Goal: Task Accomplishment & Management: Use online tool/utility

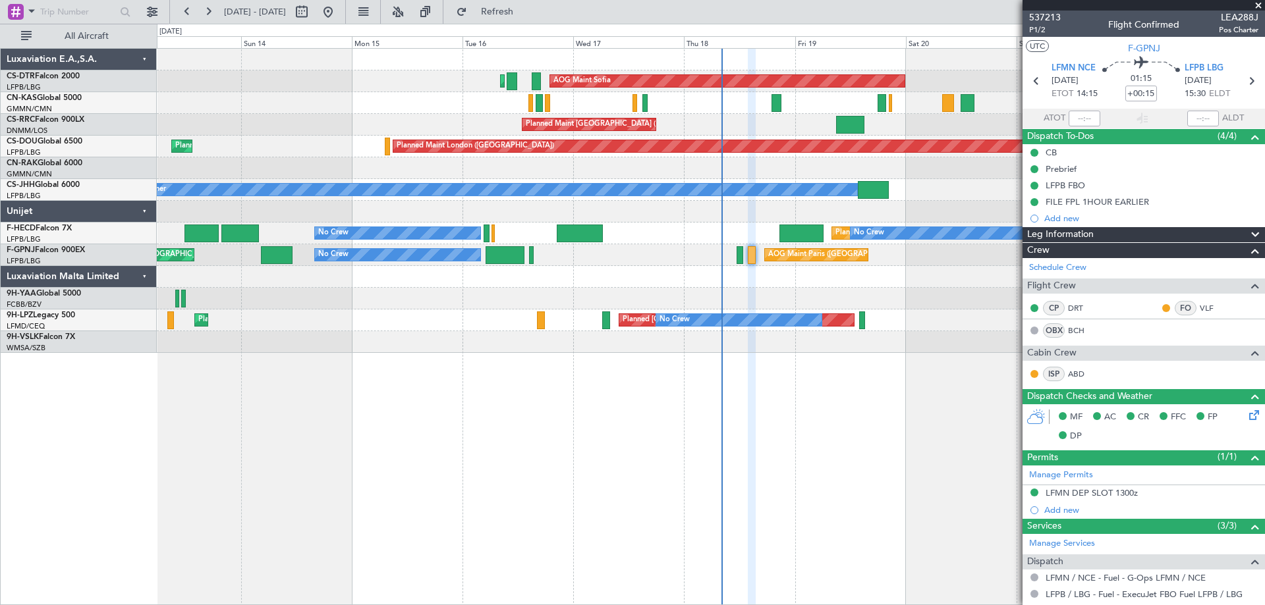
scroll to position [132, 0]
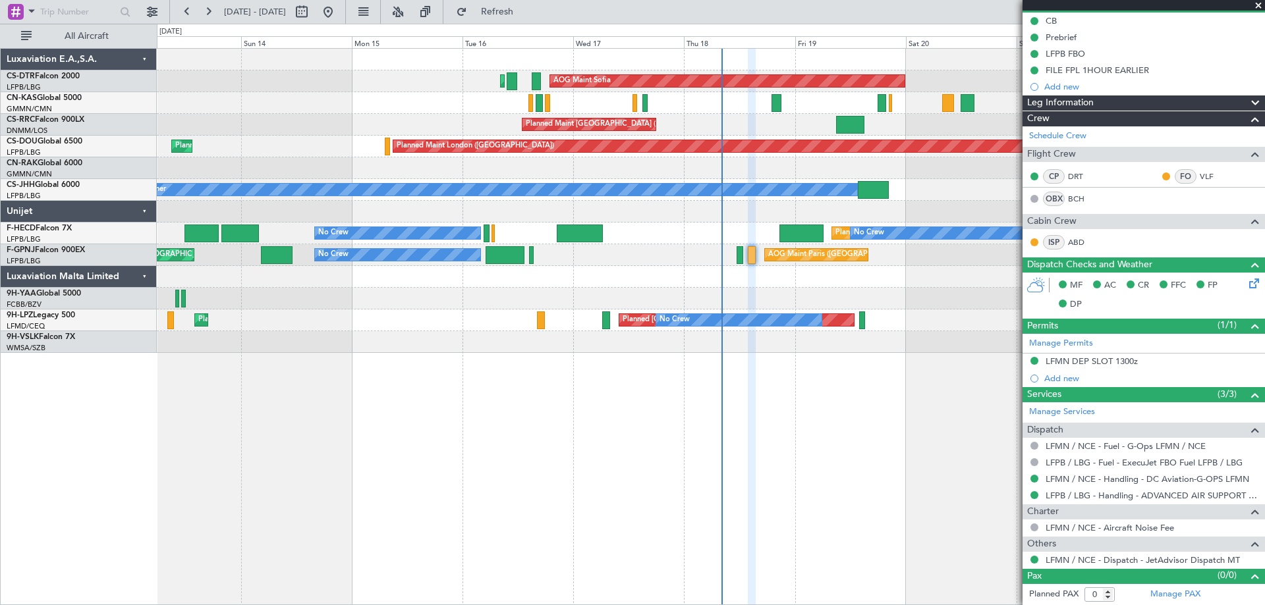
drag, startPoint x: 1260, startPoint y: 4, endPoint x: 1013, endPoint y: 194, distance: 311.4
click at [1259, 8] on span at bounding box center [1257, 6] width 13 height 12
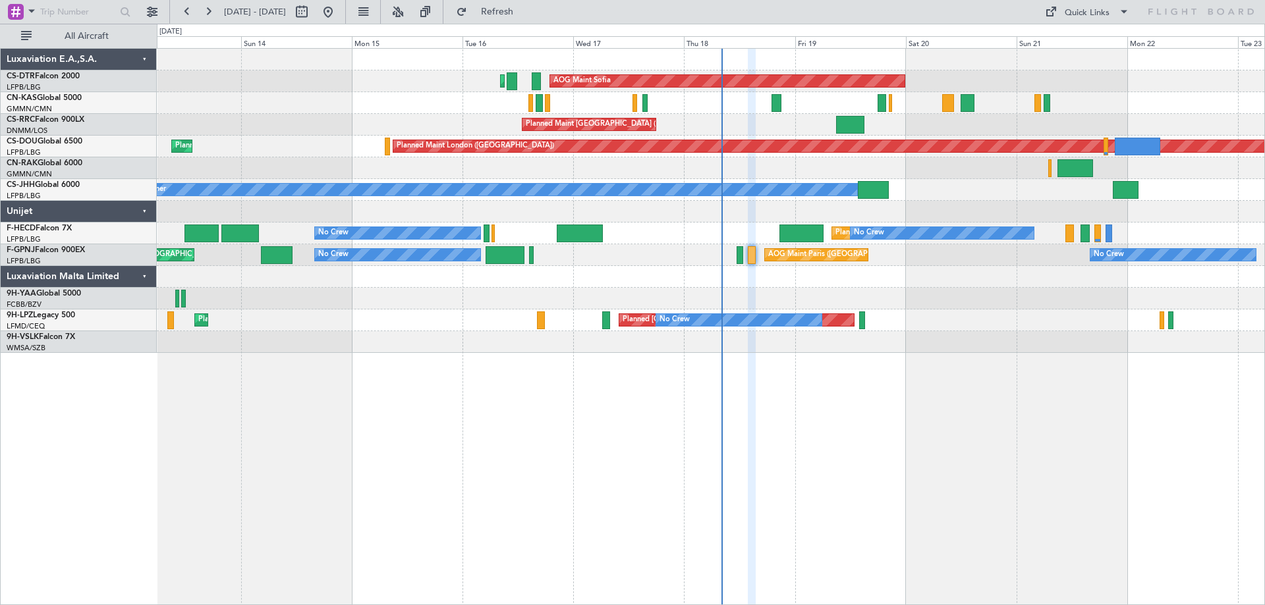
scroll to position [0, 0]
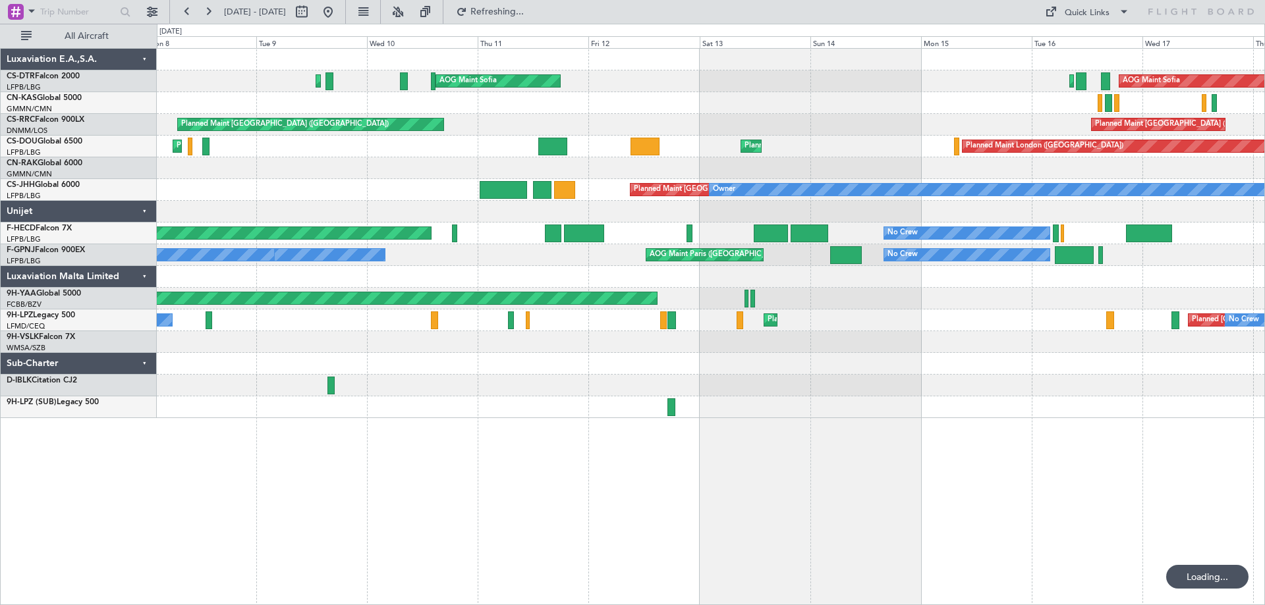
click at [954, 413] on div "AOG Maint Sofia Planned Maint Sofia AOG Maint Sofia Planned Maint Mugla ([GEOGR…" at bounding box center [711, 326] width 1108 height 557
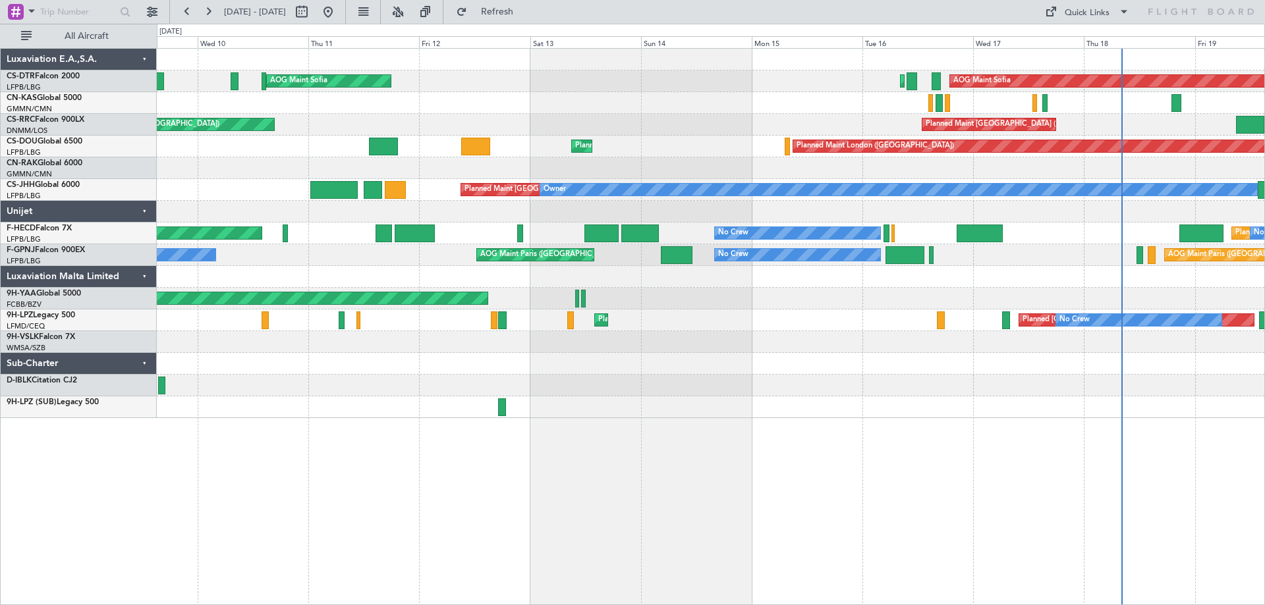
click at [1053, 345] on div at bounding box center [710, 342] width 1107 height 22
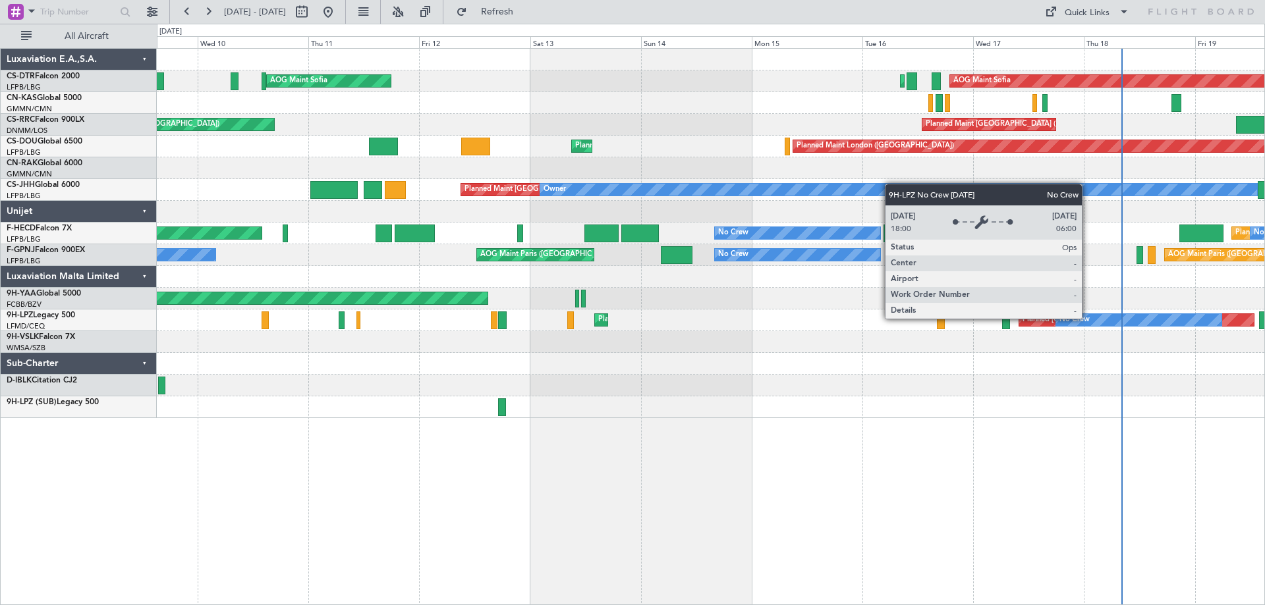
click at [1087, 318] on div "No Crew" at bounding box center [1074, 320] width 30 height 20
click at [1087, 319] on div "No Crew" at bounding box center [1074, 320] width 30 height 20
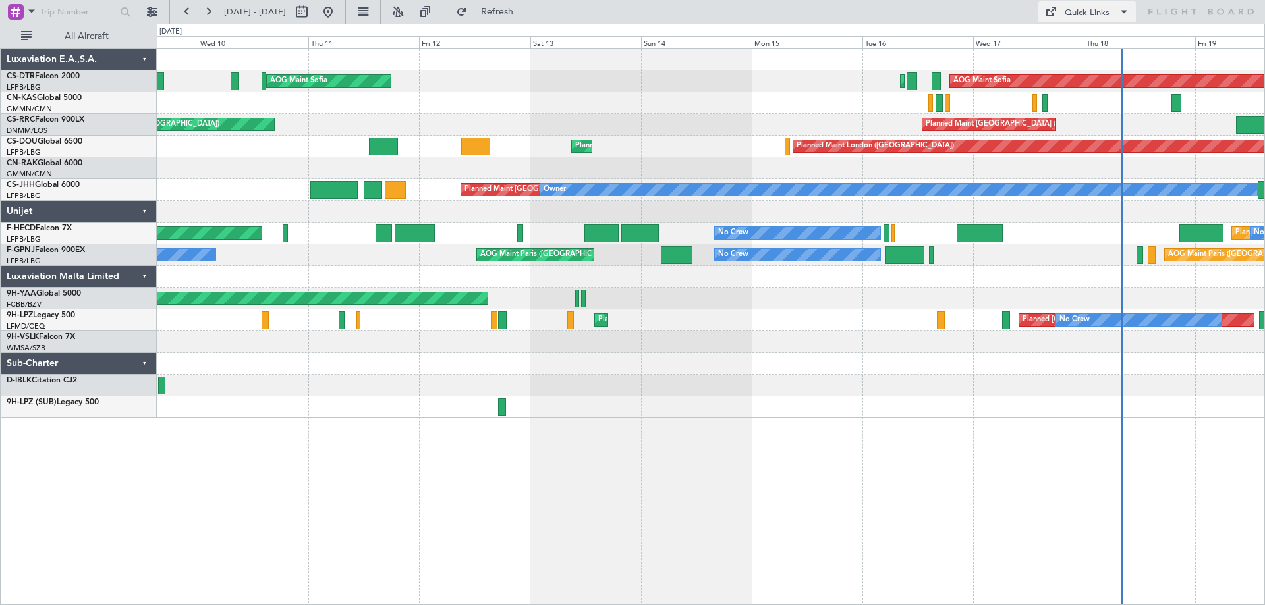
click at [1126, 9] on span at bounding box center [1124, 12] width 16 height 16
click at [1070, 38] on button "Trip Builder" at bounding box center [1087, 44] width 99 height 32
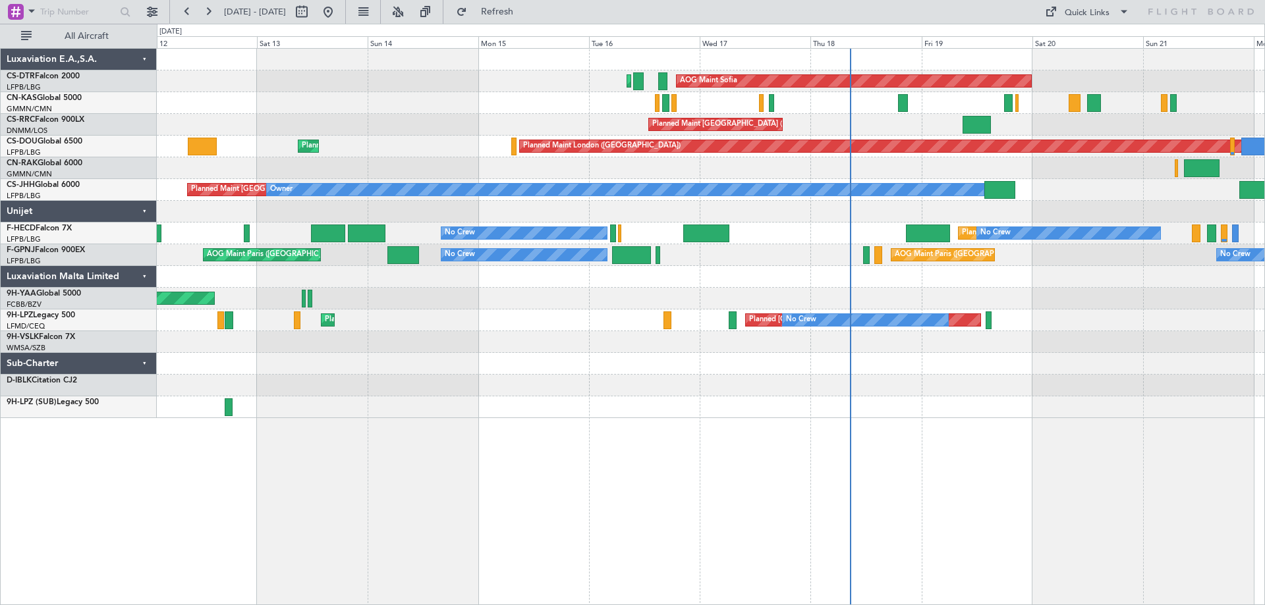
click at [509, 290] on div "AOG Maint Sofia Planned Maint Sofia AOG Maint Sofia Planned Maint [GEOGRAPHIC_D…" at bounding box center [710, 233] width 1107 height 369
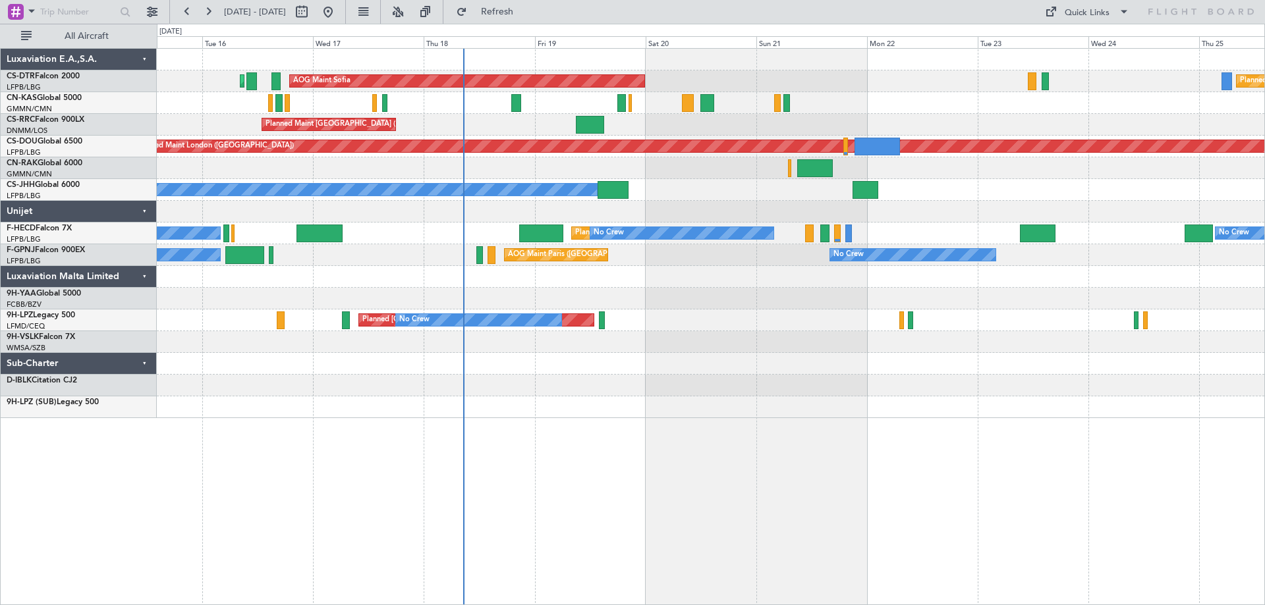
click at [721, 275] on div "AOG Maint Sofia Planned Maint Sofia [GEOGRAPHIC_DATA] ([GEOGRAPHIC_DATA]) Plann…" at bounding box center [710, 233] width 1107 height 369
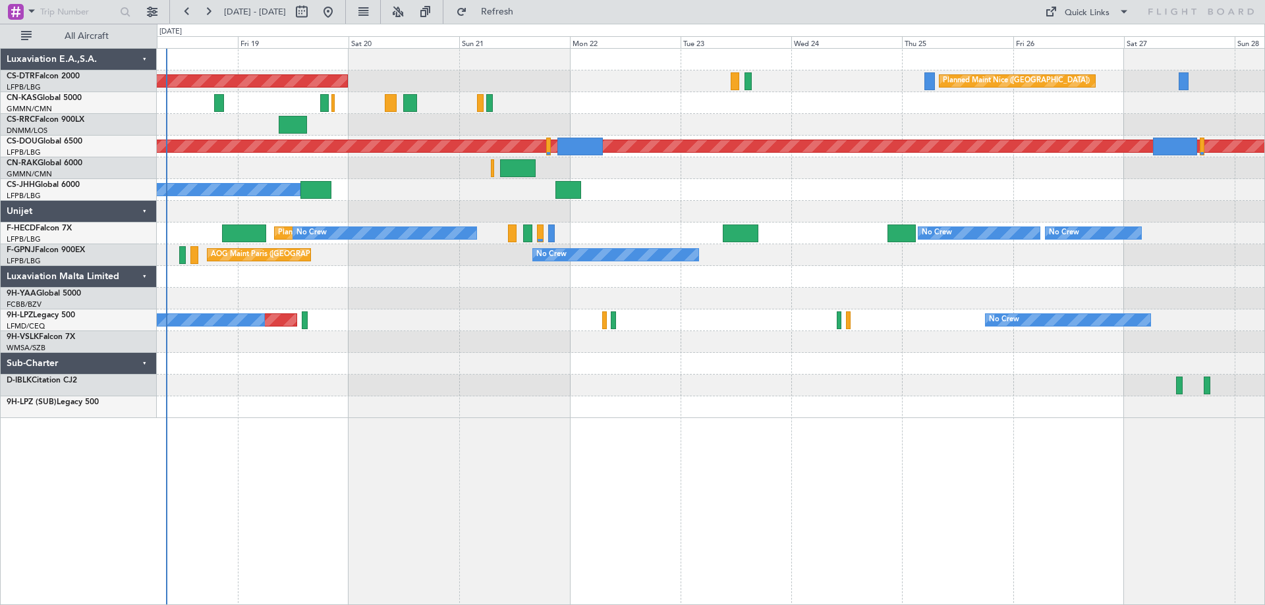
click at [533, 301] on div "AOG Maint Sofia [GEOGRAPHIC_DATA] ([GEOGRAPHIC_DATA]) Planned Maint Sofia Plann…" at bounding box center [710, 233] width 1107 height 369
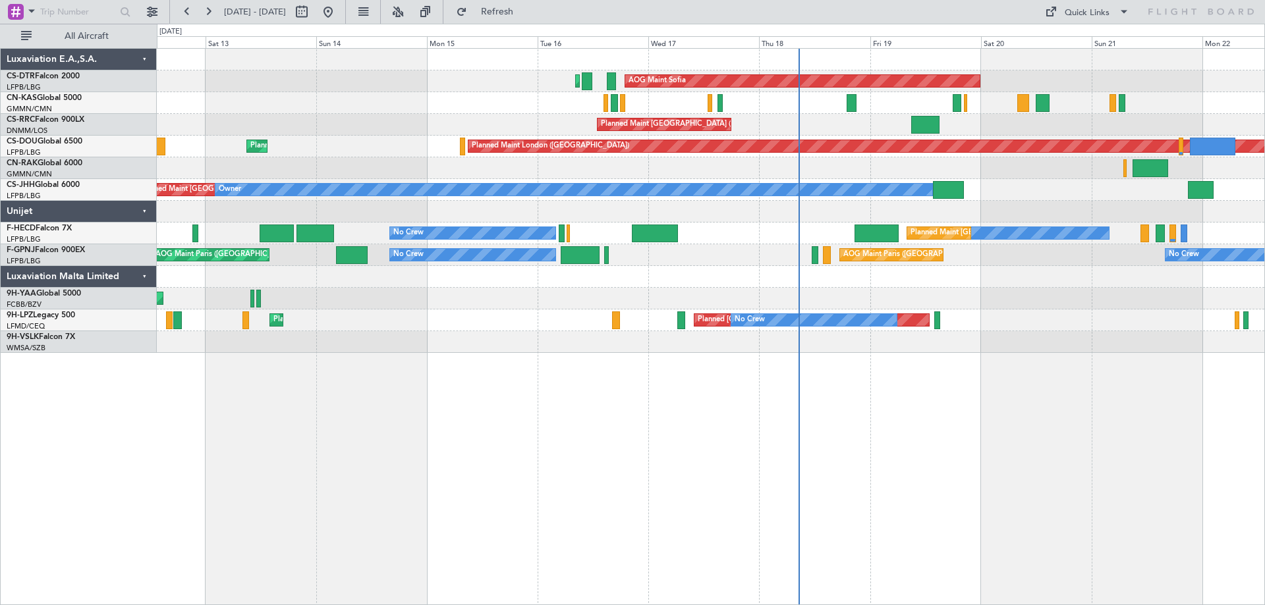
click at [896, 278] on div at bounding box center [710, 277] width 1107 height 22
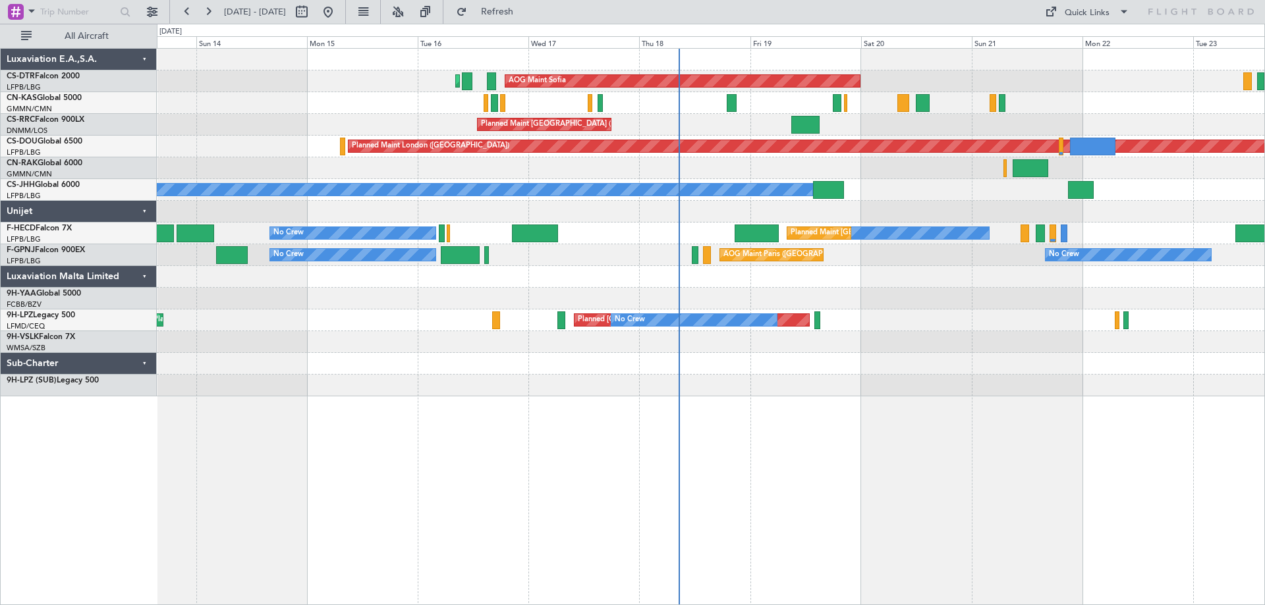
click at [815, 285] on div "AOG Maint Sofia Planned Maint Sofia [GEOGRAPHIC_DATA] ([GEOGRAPHIC_DATA]) AOG M…" at bounding box center [710, 223] width 1107 height 348
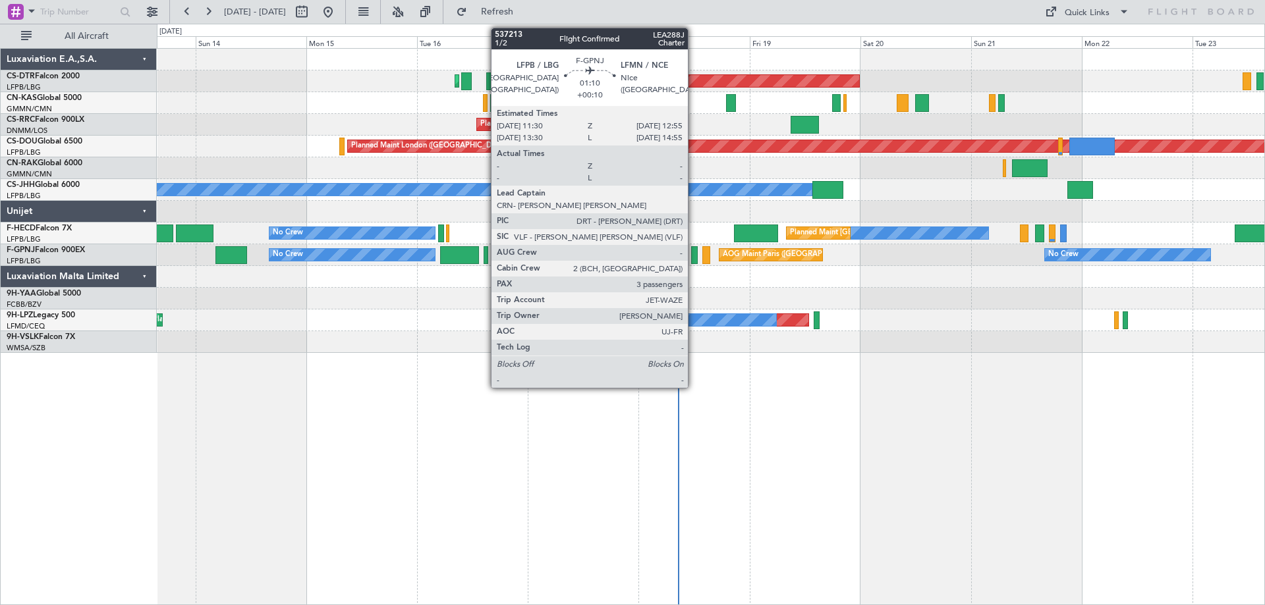
click at [694, 259] on div at bounding box center [694, 255] width 7 height 18
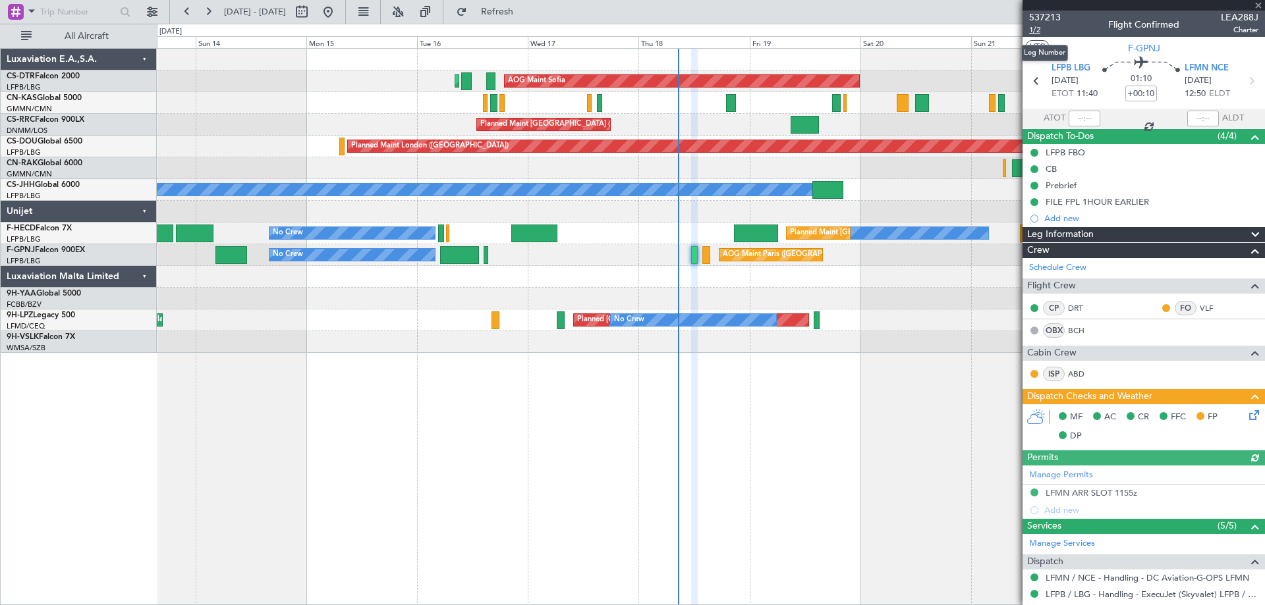
click at [1036, 31] on span "1/2" at bounding box center [1045, 29] width 32 height 11
click at [1097, 495] on div "LFMN ARR SLOT 1155z" at bounding box center [1091, 492] width 92 height 11
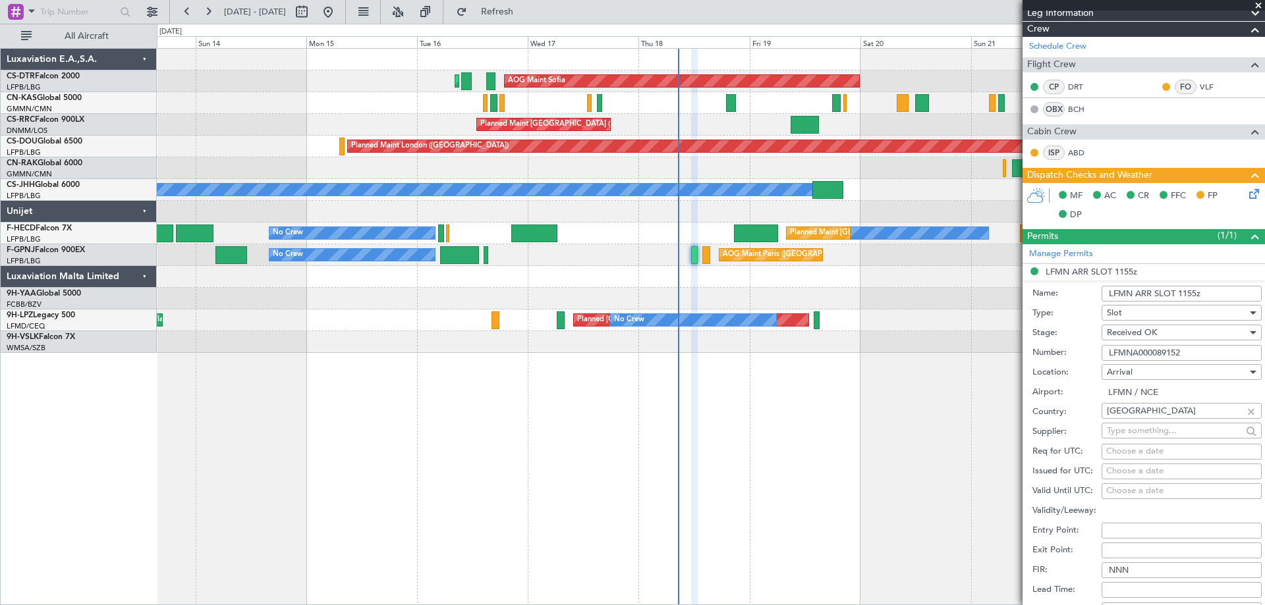
scroll to position [198, 0]
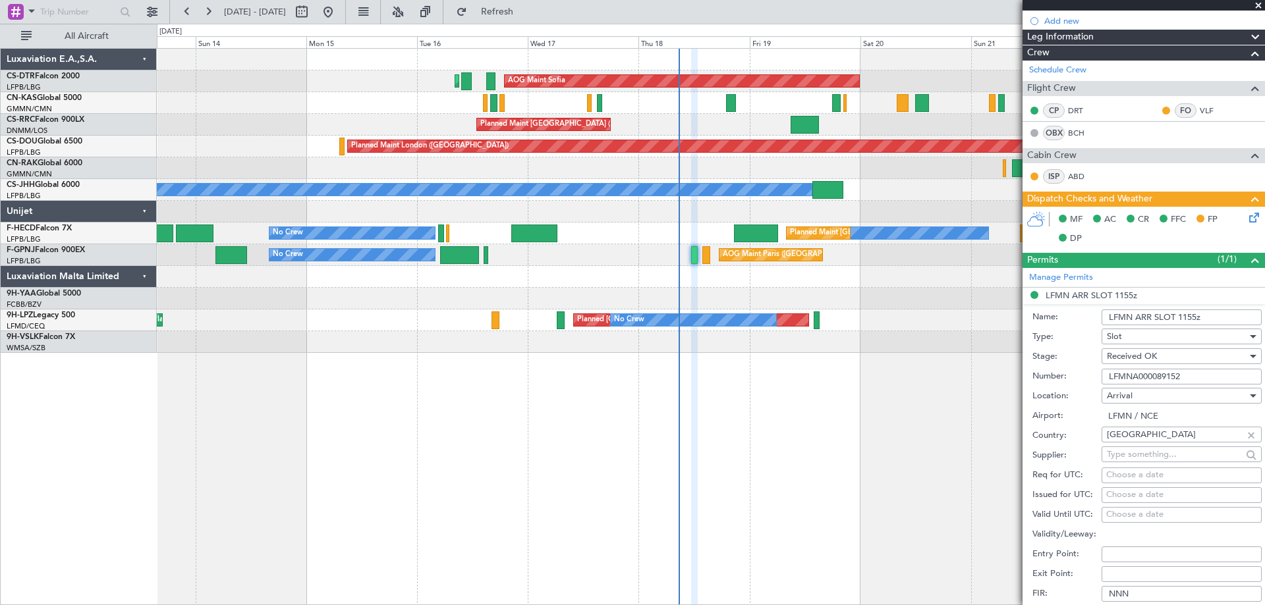
click at [1263, 3] on span at bounding box center [1257, 6] width 13 height 12
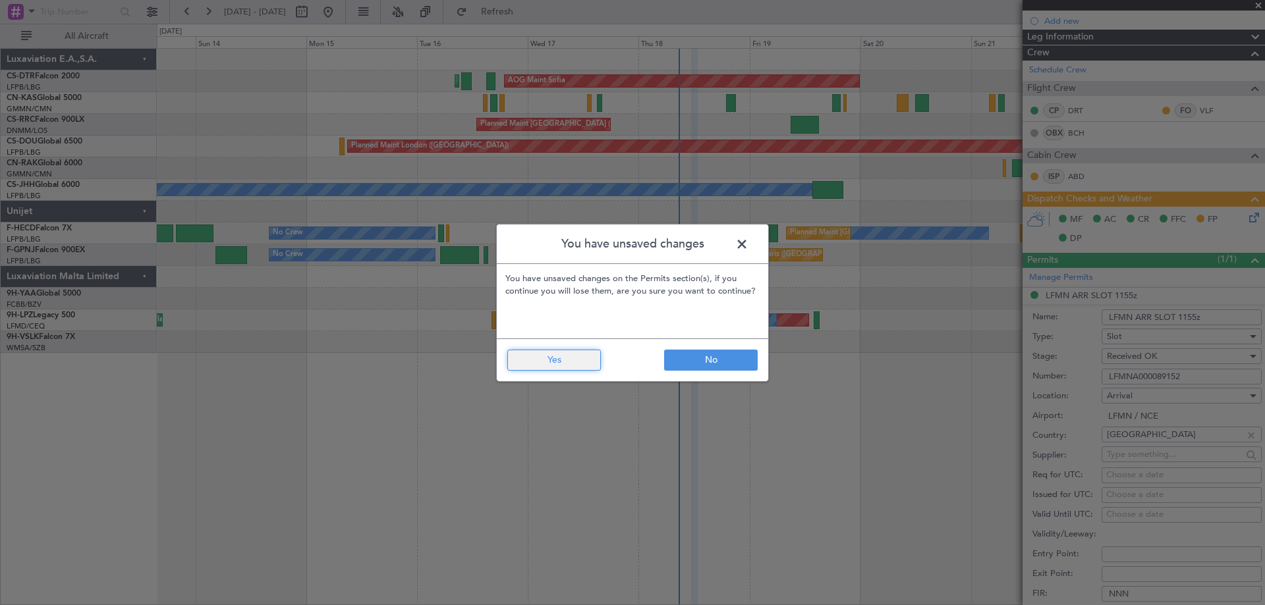
click at [574, 357] on button "Yes" at bounding box center [554, 360] width 94 height 21
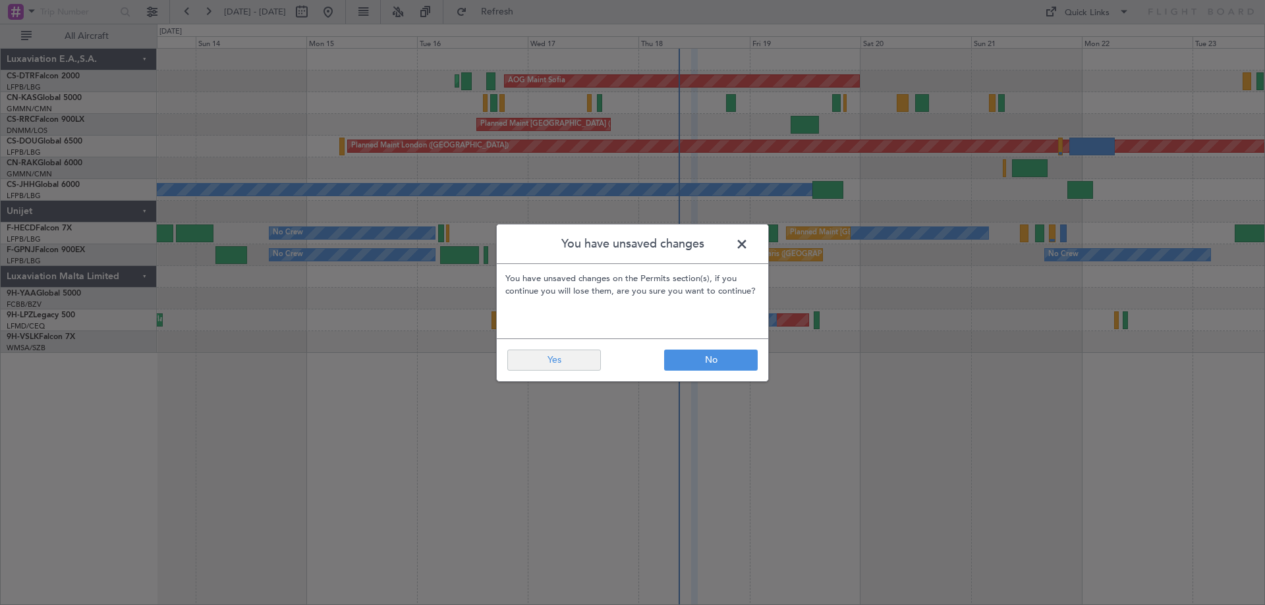
type input "0"
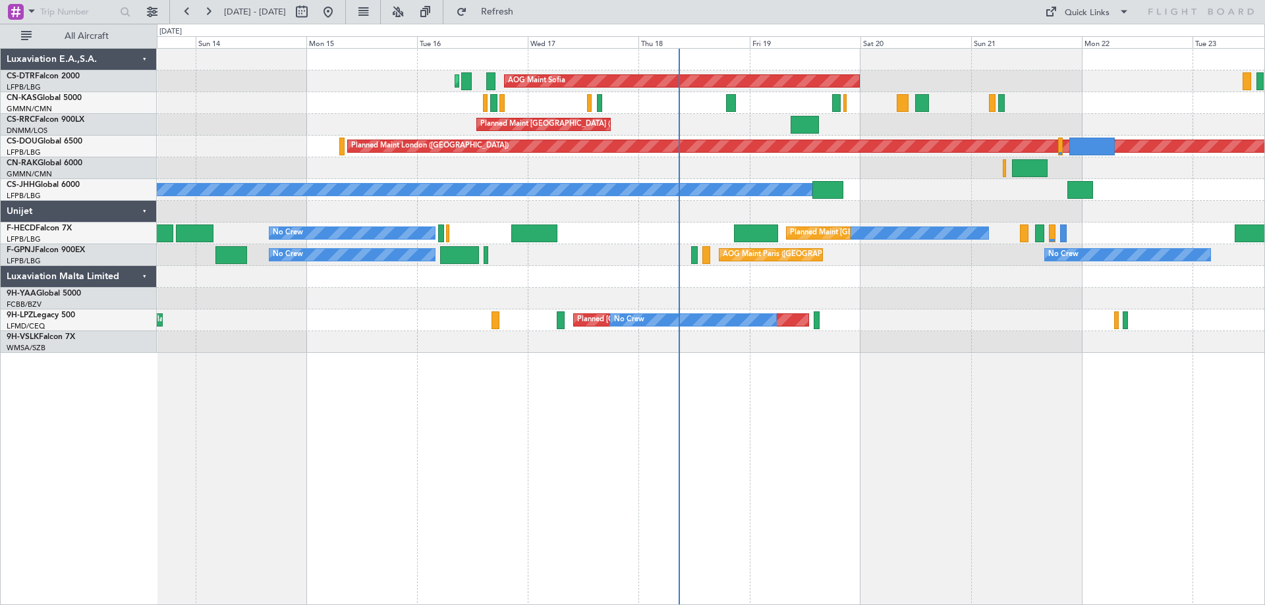
scroll to position [0, 0]
